Goal: Task Accomplishment & Management: Manage account settings

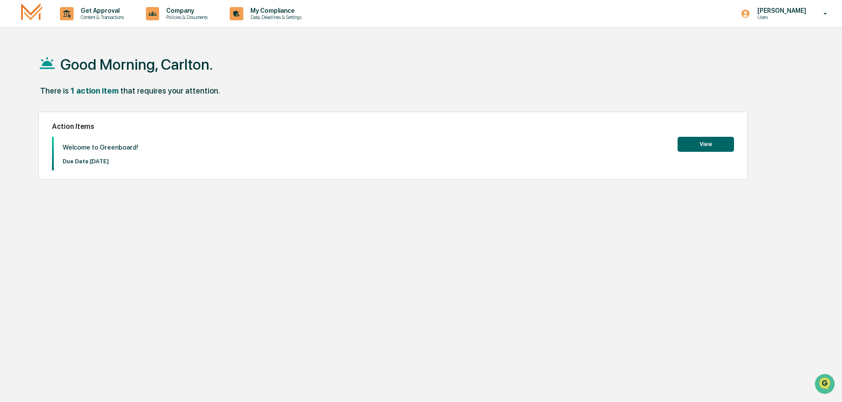
click at [694, 141] on button "View" at bounding box center [706, 144] width 56 height 15
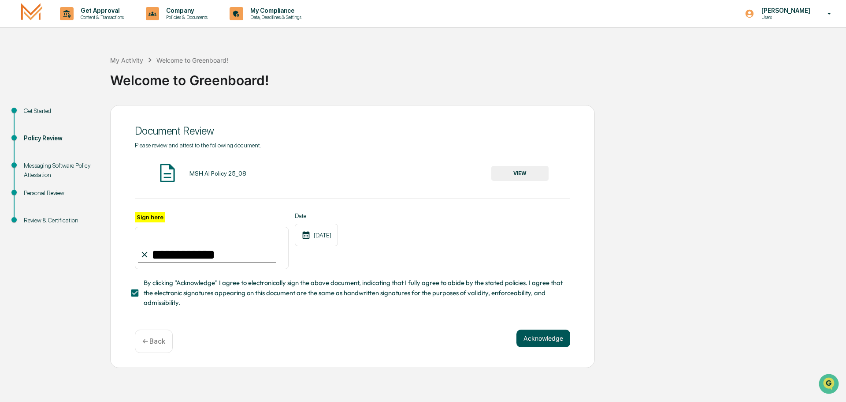
click at [540, 341] on button "Acknowledge" at bounding box center [544, 338] width 54 height 18
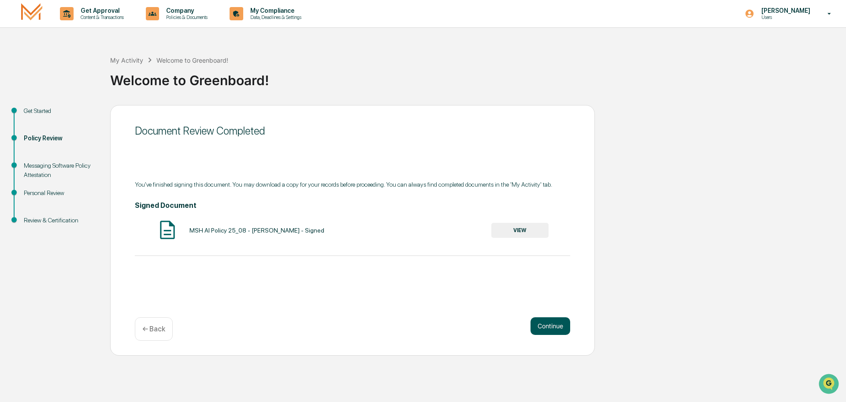
click at [555, 328] on button "Continue" at bounding box center [551, 326] width 40 height 18
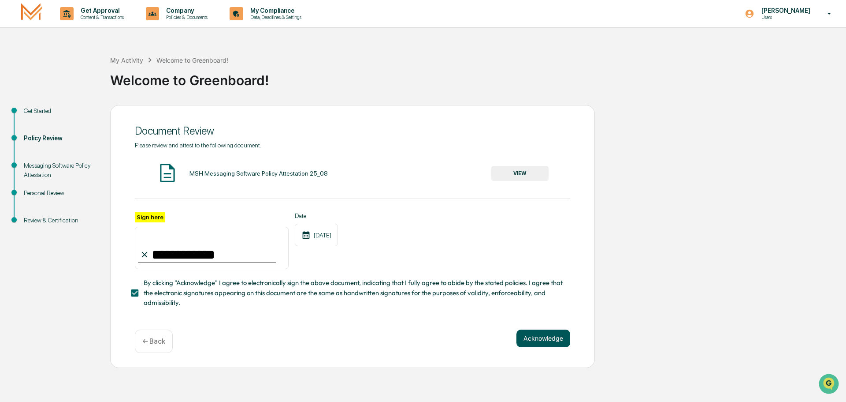
click at [561, 339] on button "Acknowledge" at bounding box center [544, 338] width 54 height 18
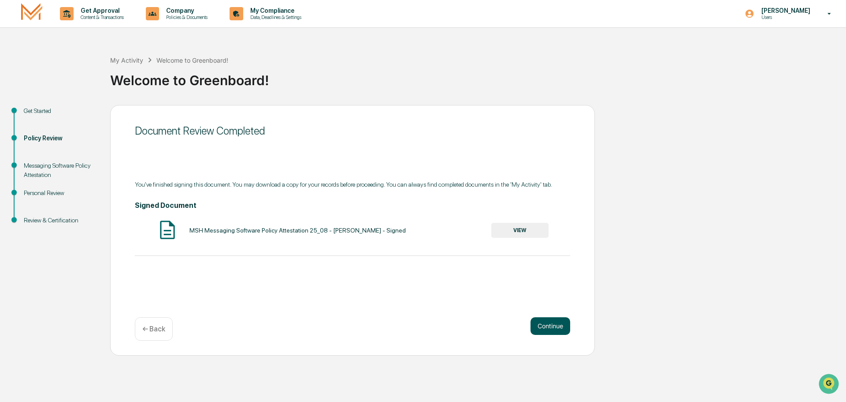
click at [545, 328] on button "Continue" at bounding box center [551, 326] width 40 height 18
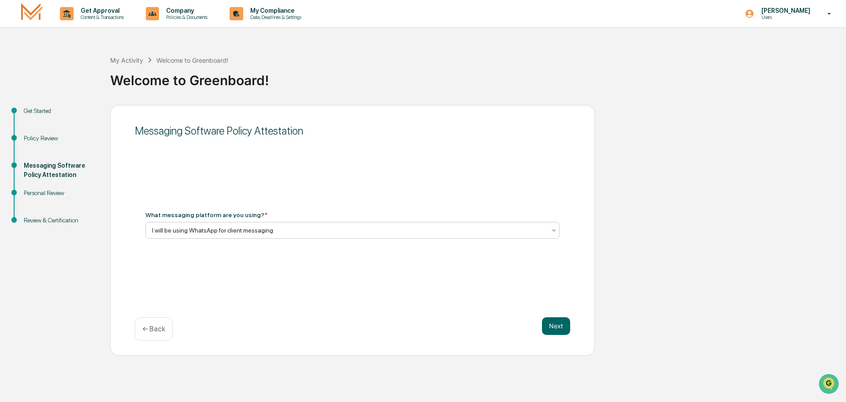
click at [276, 229] on div at bounding box center [349, 230] width 394 height 9
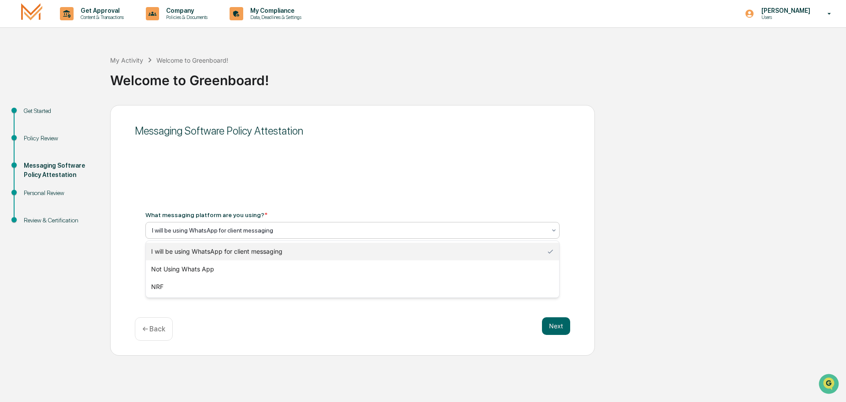
click at [276, 229] on div at bounding box center [349, 230] width 394 height 9
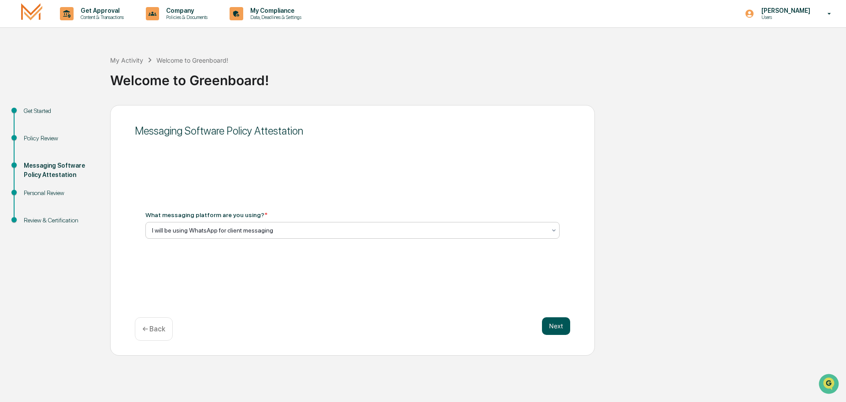
click at [559, 328] on button "Next" at bounding box center [556, 326] width 28 height 18
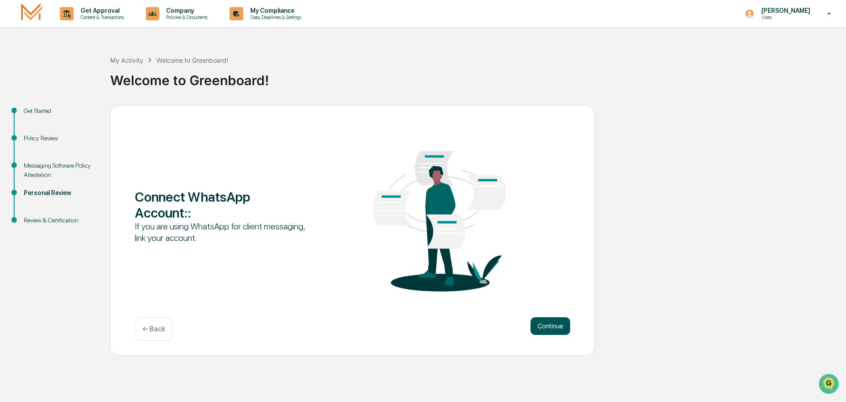
click at [543, 326] on button "Continue" at bounding box center [551, 326] width 40 height 18
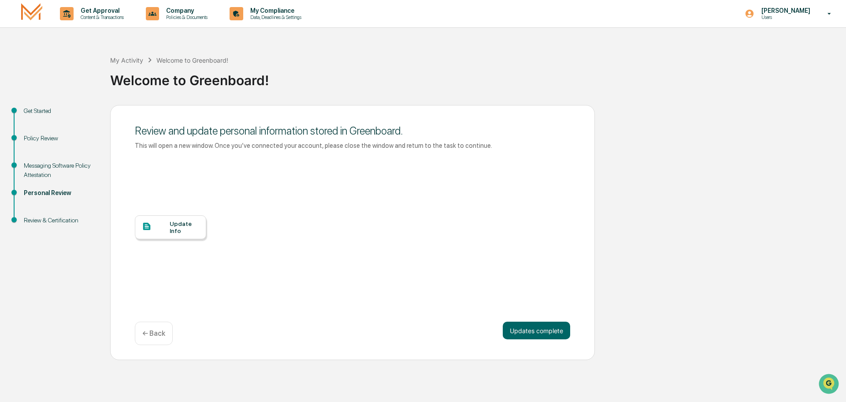
click at [179, 227] on div "Update Info" at bounding box center [185, 227] width 30 height 14
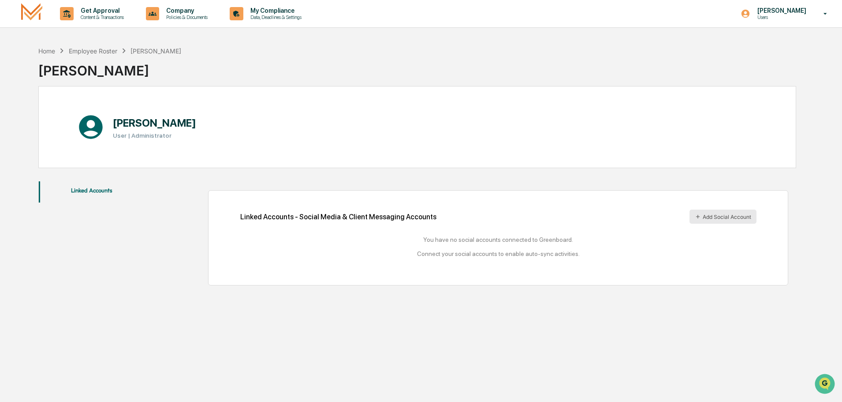
click at [705, 215] on button "Add Social Account" at bounding box center [723, 216] width 67 height 14
click at [719, 216] on button "Add Social Account" at bounding box center [723, 216] width 67 height 14
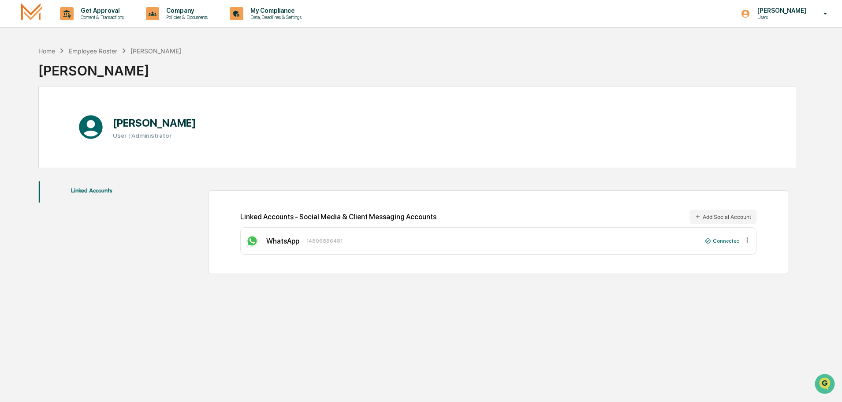
click at [86, 188] on button "Linked Accounts" at bounding box center [92, 191] width 106 height 21
click at [50, 52] on div "Home" at bounding box center [46, 50] width 17 height 7
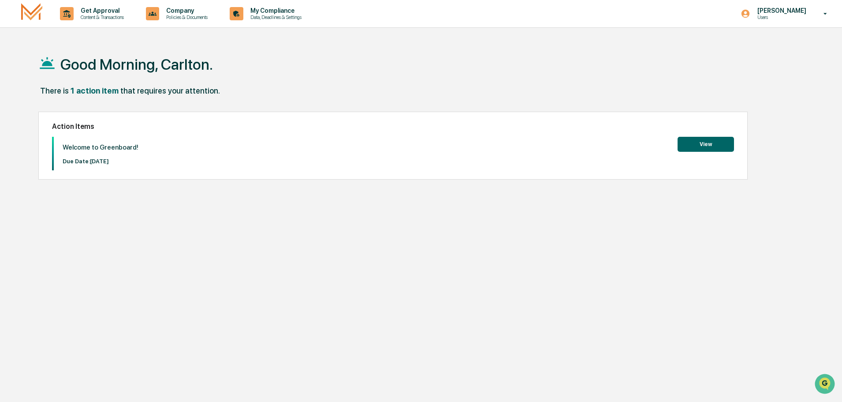
click at [697, 146] on button "View" at bounding box center [706, 144] width 56 height 15
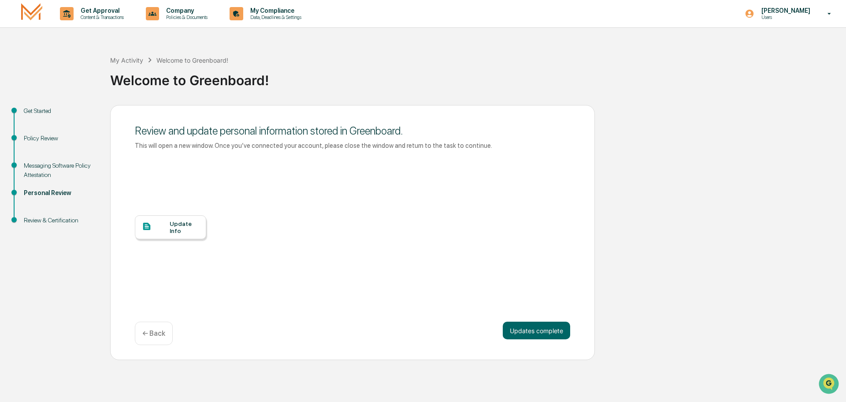
click at [185, 228] on div "Update Info" at bounding box center [185, 227] width 30 height 14
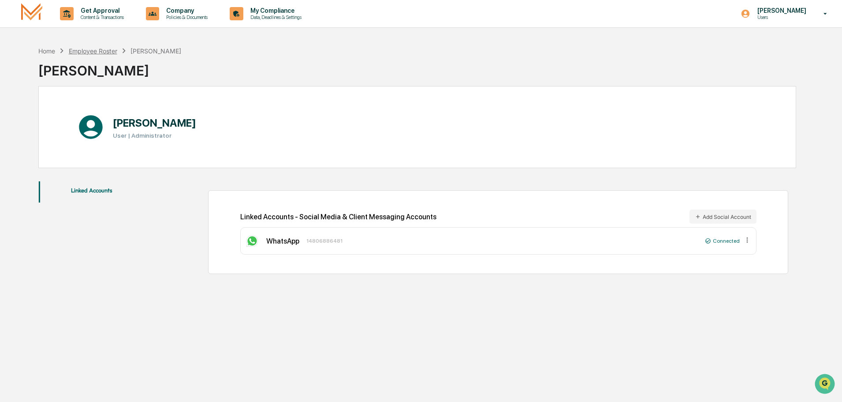
click at [97, 50] on div "Employee Roster" at bounding box center [93, 50] width 48 height 7
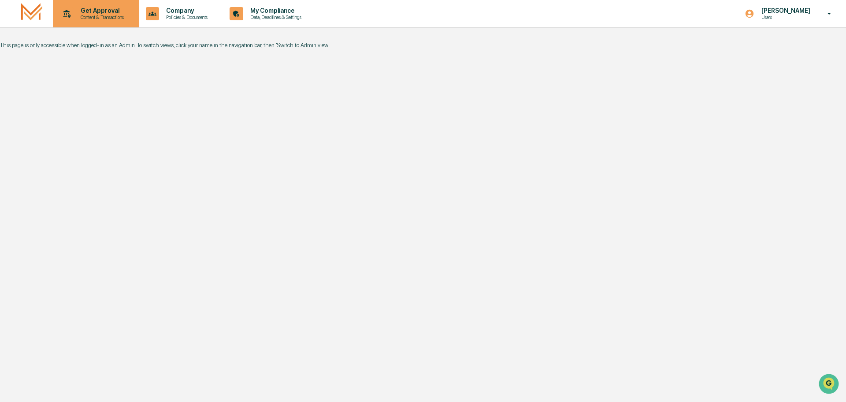
click at [108, 19] on p "Content & Transactions" at bounding box center [101, 17] width 55 height 6
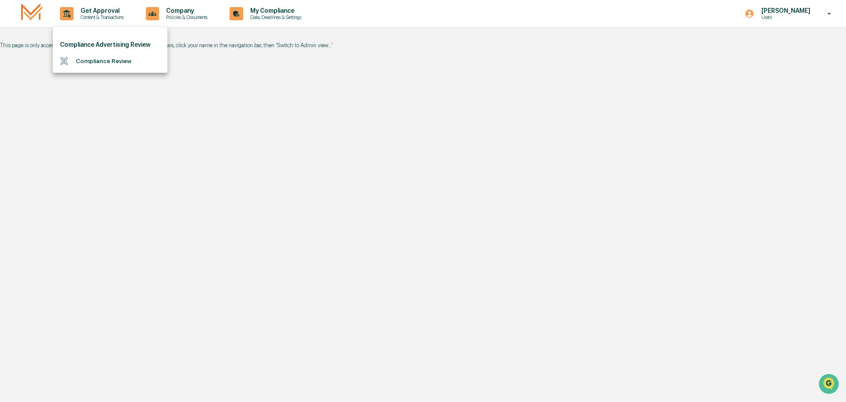
click at [105, 44] on li "Compliance Advertising Review" at bounding box center [110, 45] width 115 height 16
click at [106, 54] on li "Compliance Review" at bounding box center [110, 61] width 115 height 16
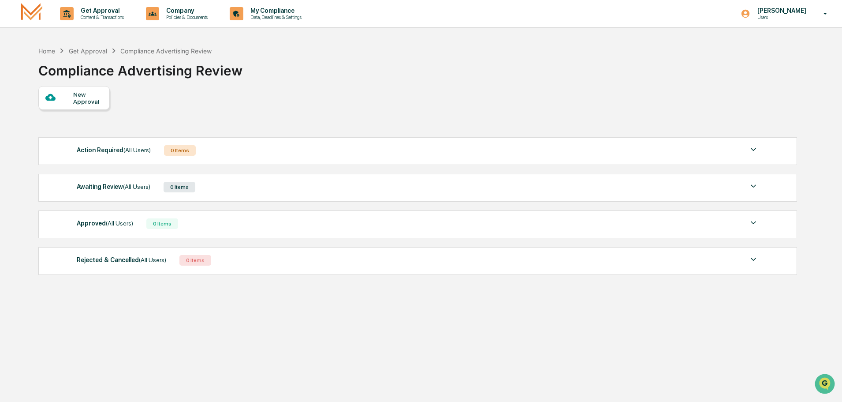
click at [33, 15] on img at bounding box center [31, 13] width 21 height 21
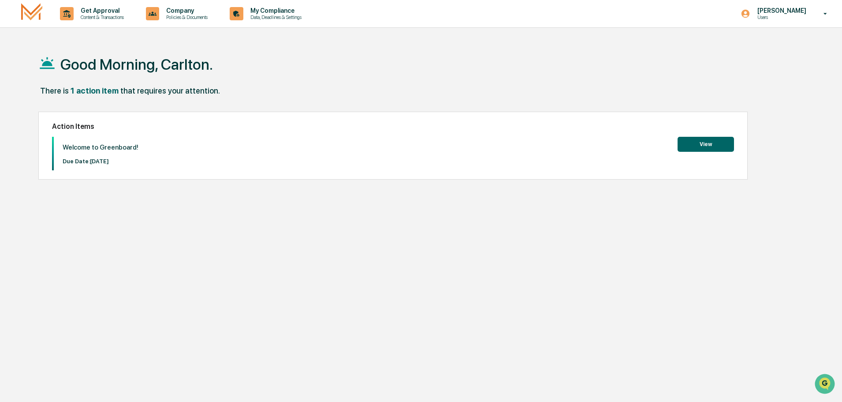
click at [694, 143] on button "View" at bounding box center [706, 144] width 56 height 15
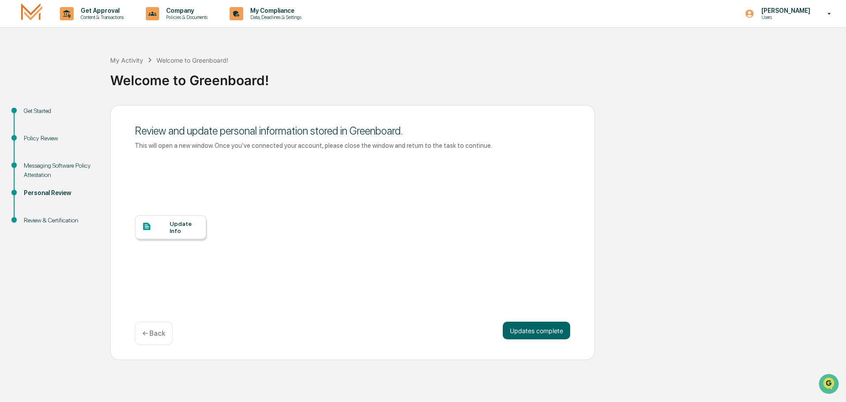
click at [175, 230] on div "Update Info" at bounding box center [185, 227] width 30 height 14
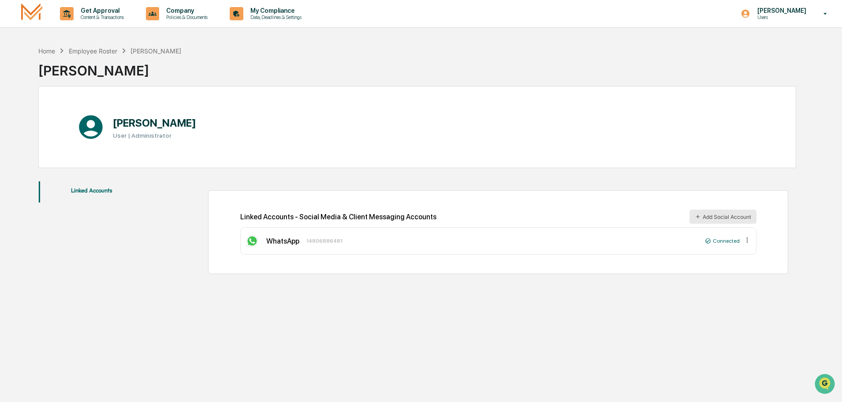
click at [708, 218] on button "Add Social Account" at bounding box center [723, 216] width 67 height 14
click at [45, 52] on div "Home" at bounding box center [46, 50] width 17 height 7
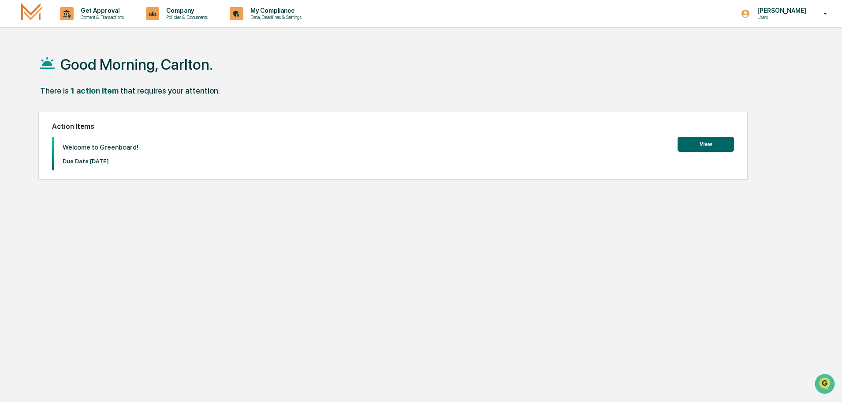
click at [690, 144] on button "View" at bounding box center [706, 144] width 56 height 15
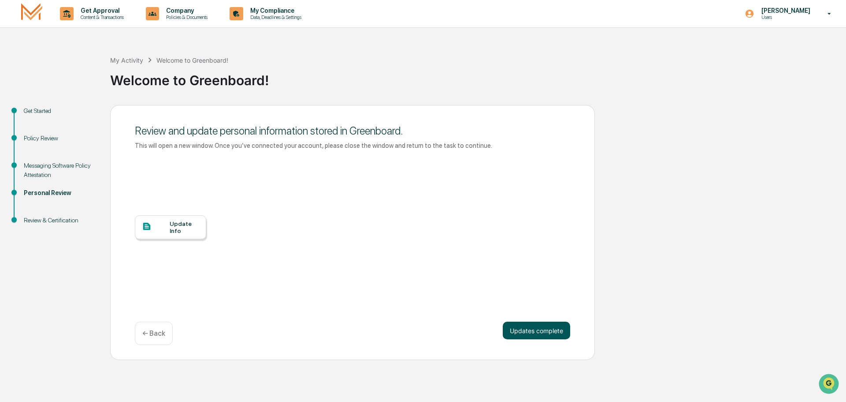
click at [533, 330] on button "Updates complete" at bounding box center [536, 330] width 67 height 18
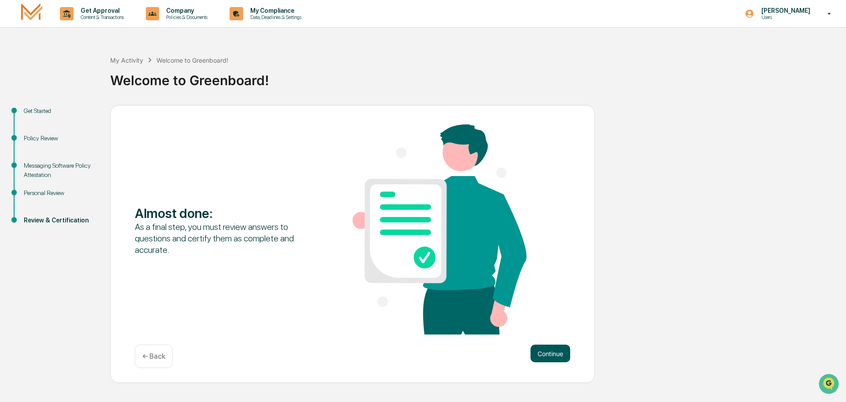
click at [547, 354] on button "Continue" at bounding box center [551, 353] width 40 height 18
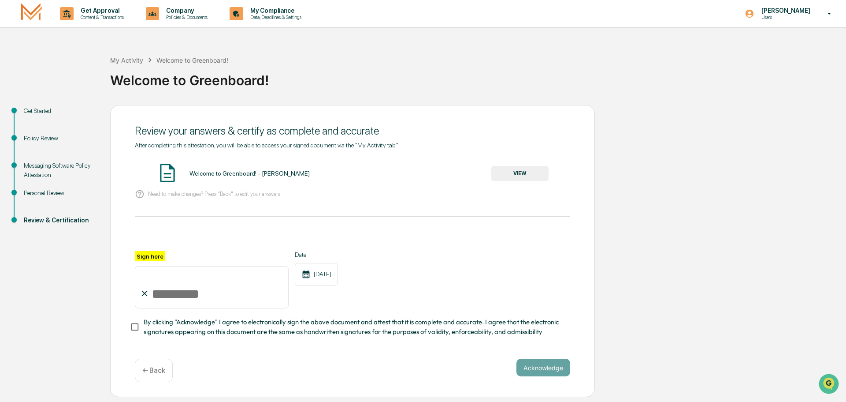
click at [521, 172] on button "VIEW" at bounding box center [520, 173] width 57 height 15
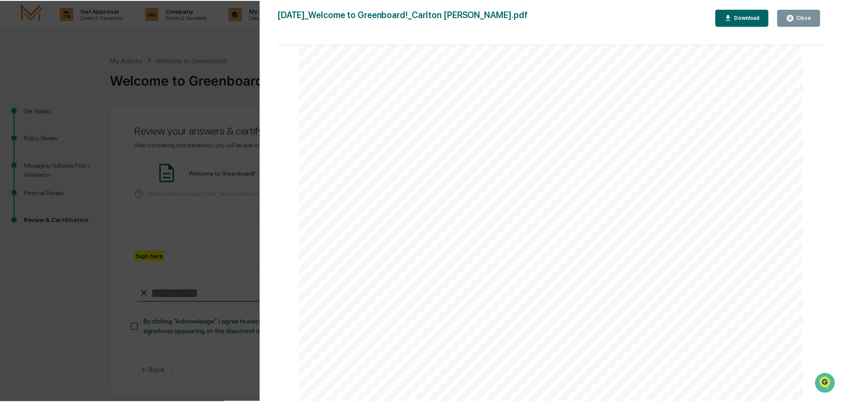
scroll to position [1123, 0]
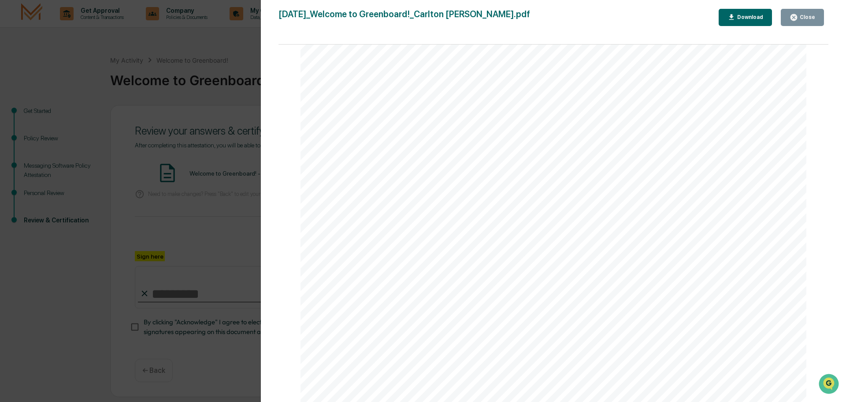
click at [806, 11] on button "Close" at bounding box center [802, 17] width 43 height 17
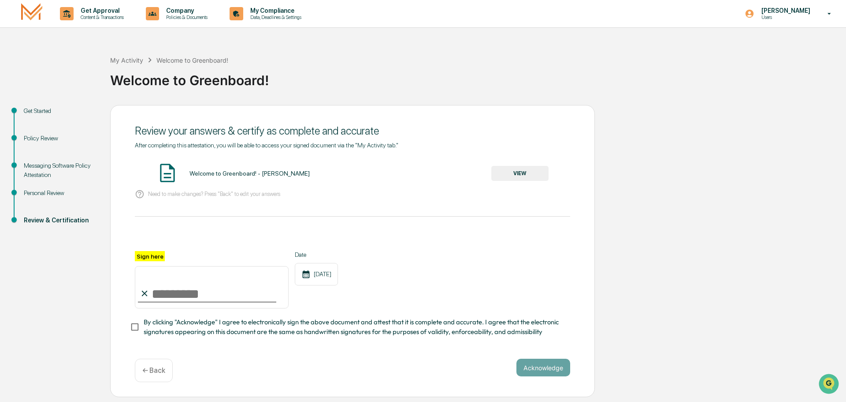
click at [166, 292] on input "Sign here" at bounding box center [212, 287] width 154 height 42
type input "**********"
click at [404, 291] on div "**********" at bounding box center [353, 279] width 436 height 57
click at [525, 371] on button "Acknowledge" at bounding box center [544, 367] width 54 height 18
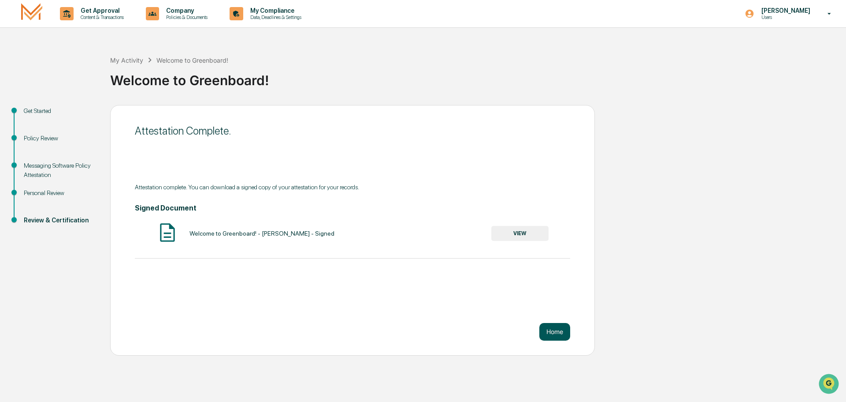
click at [552, 333] on button "Home" at bounding box center [555, 332] width 31 height 18
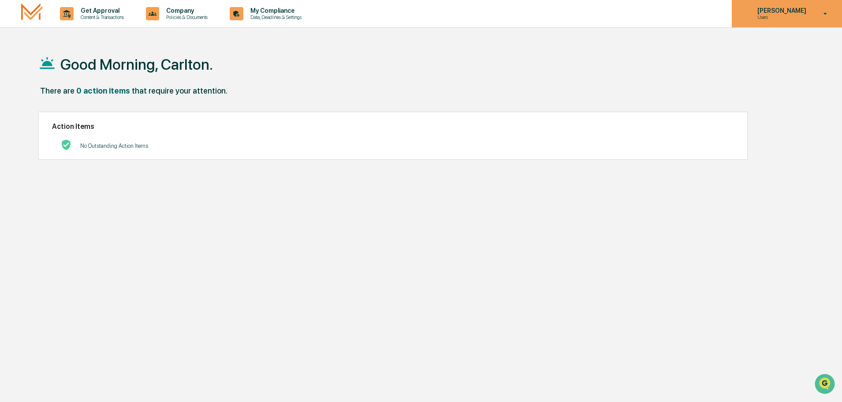
click at [804, 14] on p "Users" at bounding box center [780, 17] width 60 height 6
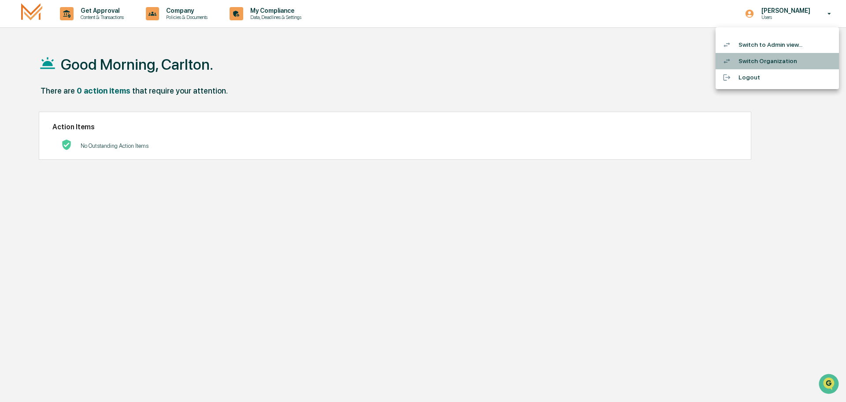
click at [779, 62] on li "Switch Organization" at bounding box center [777, 61] width 123 height 16
